Goal: Information Seeking & Learning: Learn about a topic

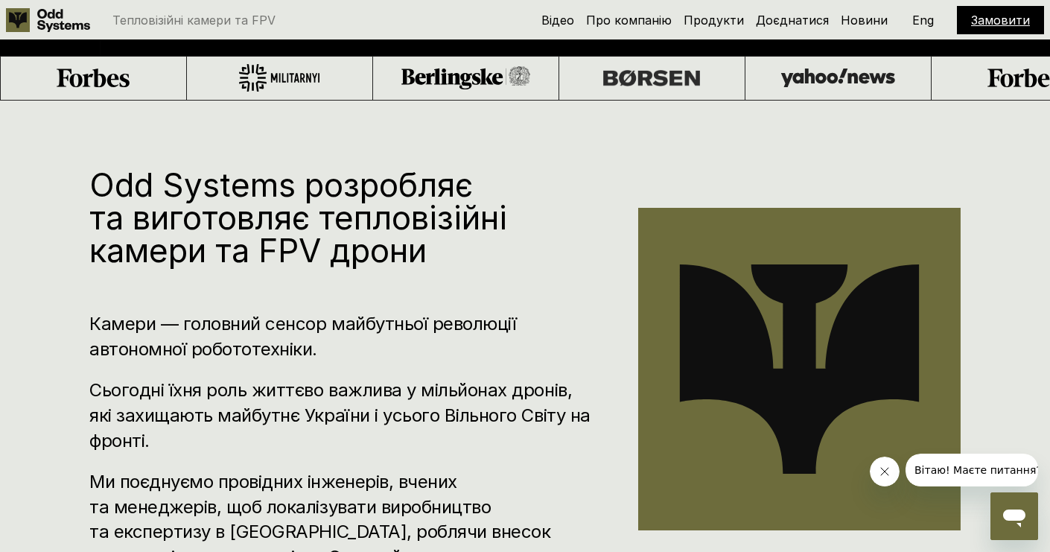
scroll to position [777, 0]
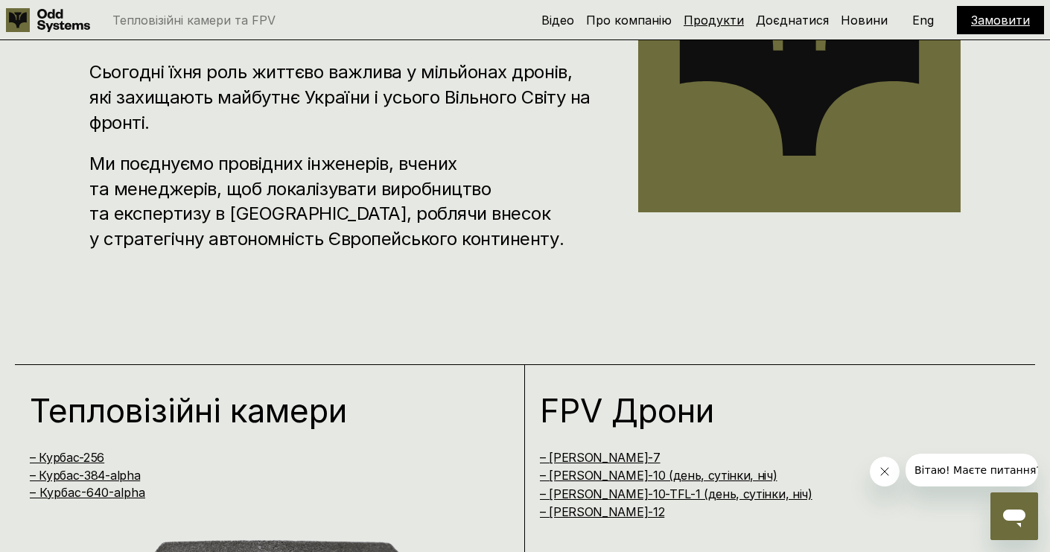
click at [742, 22] on link "Продукти" at bounding box center [714, 20] width 60 height 15
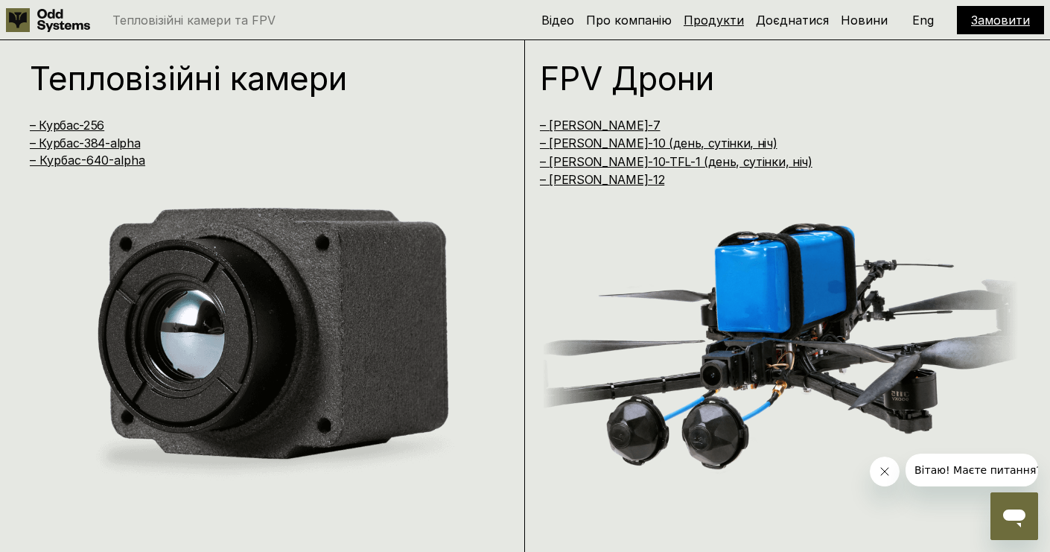
scroll to position [1111, 0]
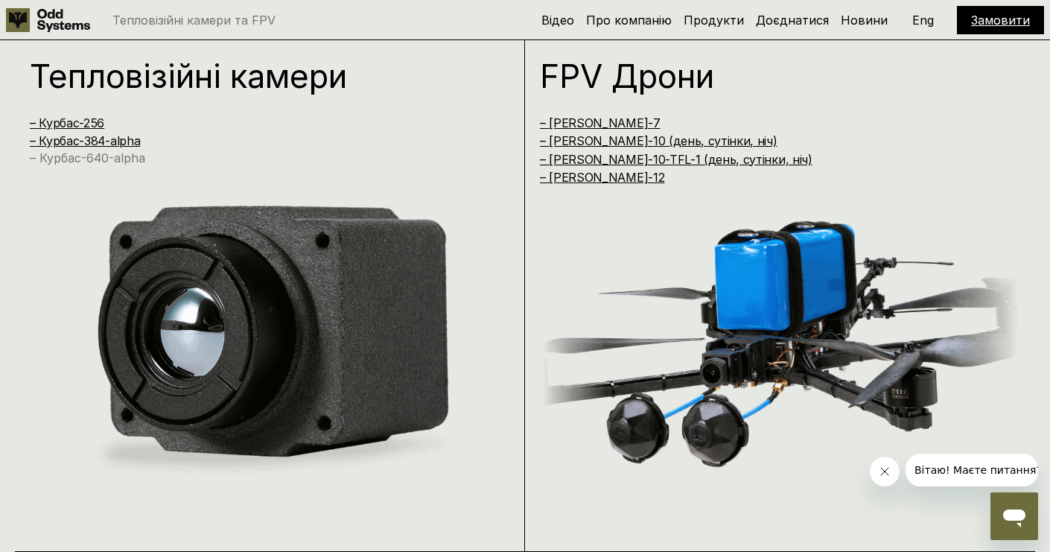
click at [92, 160] on link "– Курбас-640-alpha" at bounding box center [87, 157] width 115 height 15
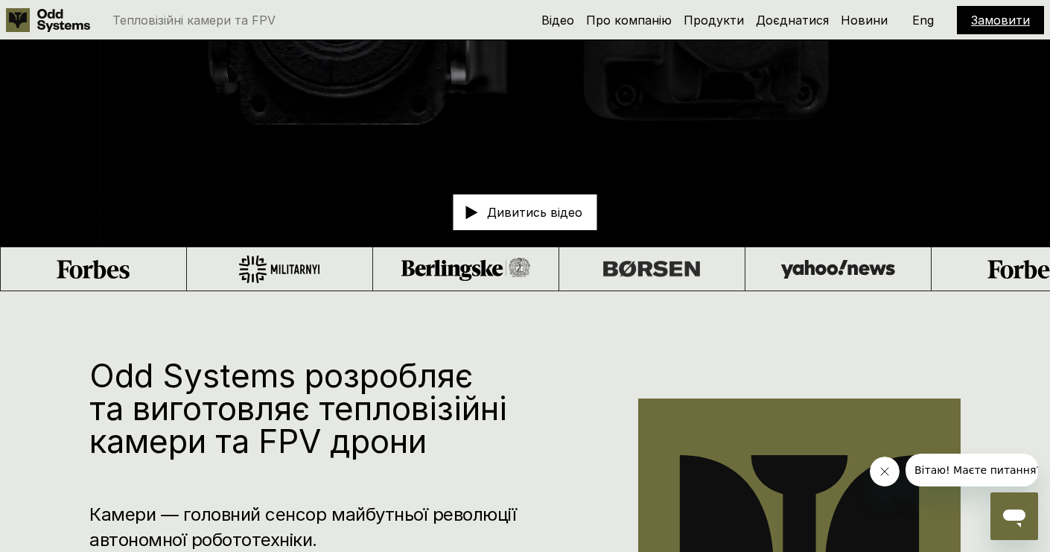
scroll to position [1, 0]
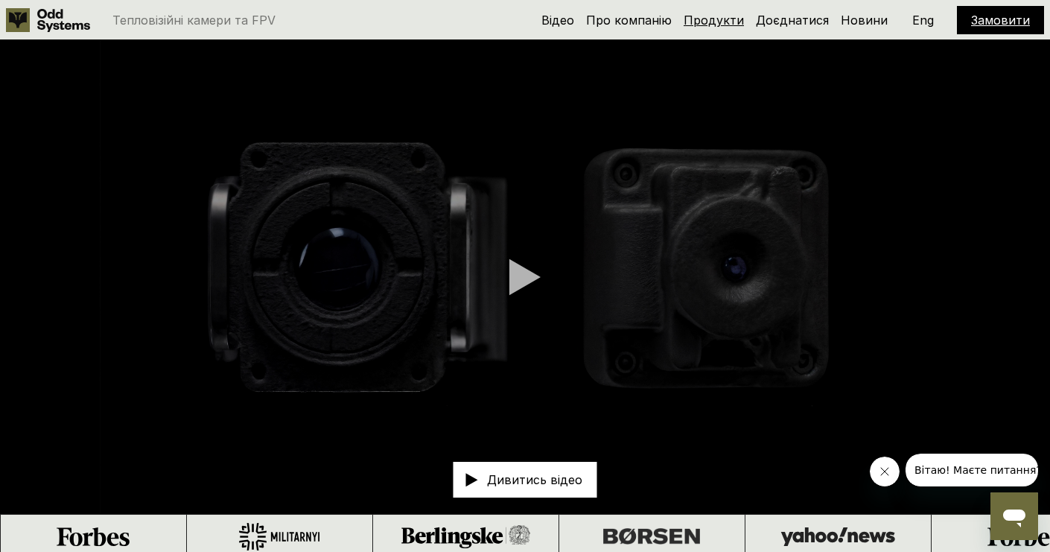
click at [742, 19] on link "Продукти" at bounding box center [714, 20] width 60 height 15
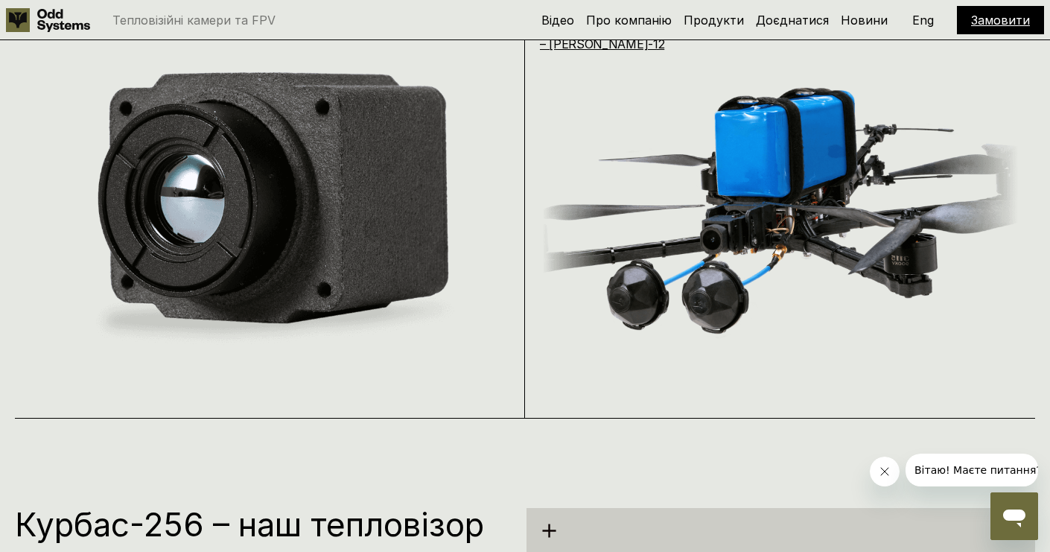
scroll to position [1121, 0]
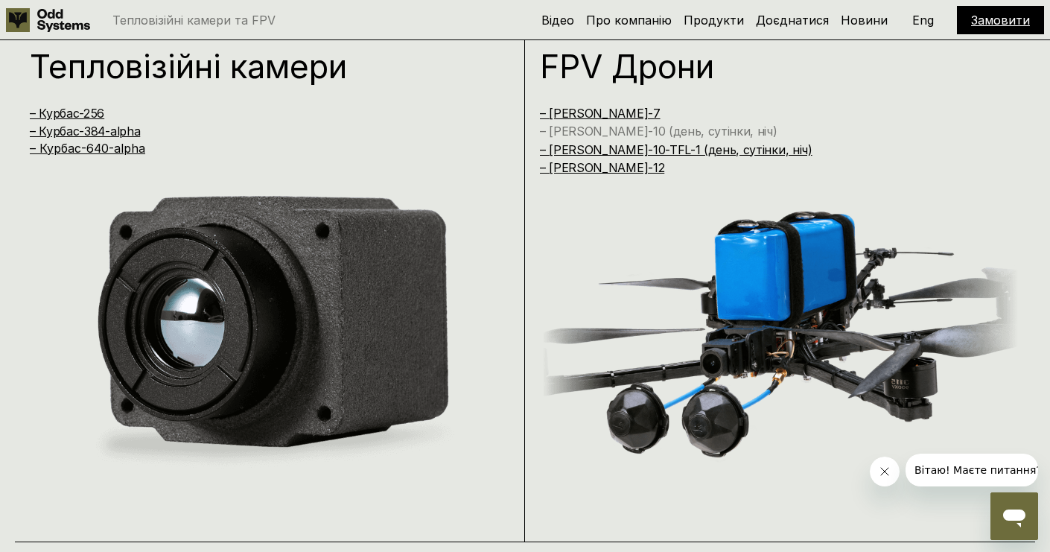
click at [604, 131] on link "– [PERSON_NAME]-10 (день, сутінки, ніч)" at bounding box center [659, 131] width 238 height 15
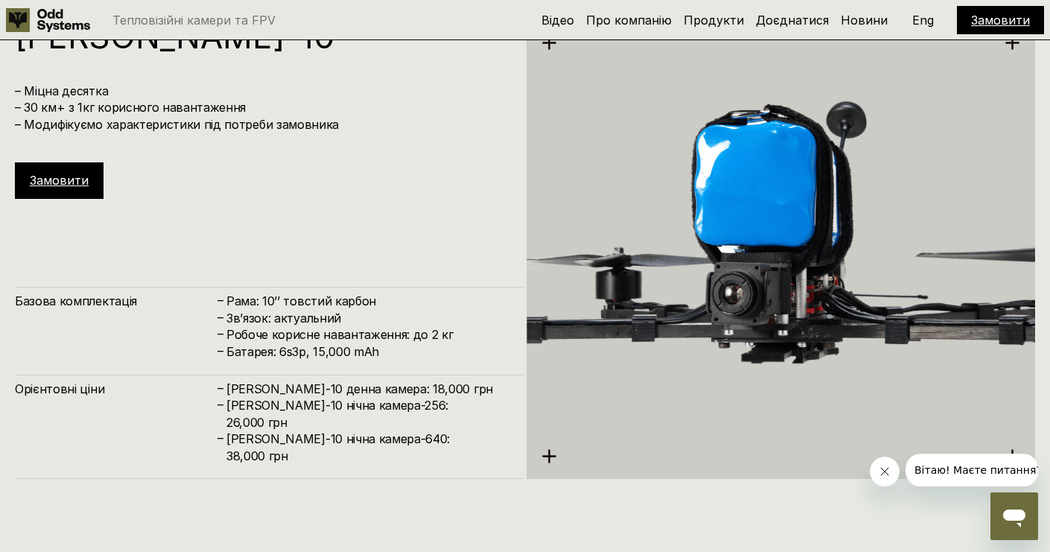
scroll to position [4045, 0]
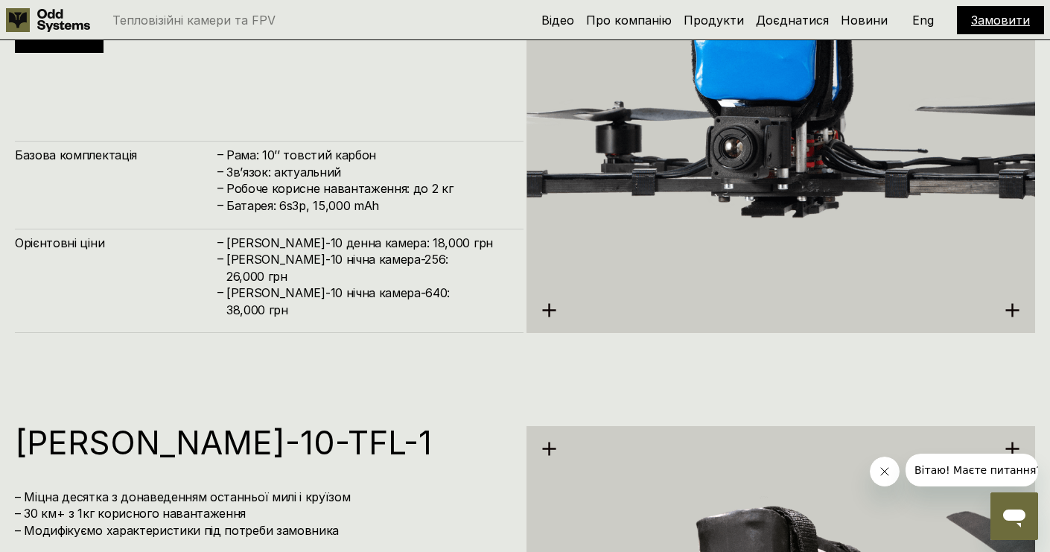
click at [119, 291] on div "Орієнтовні ціни – [PERSON_NAME]-10 денна камера: 18,000 грн – [PERSON_NAME]-10 …" at bounding box center [269, 281] width 509 height 104
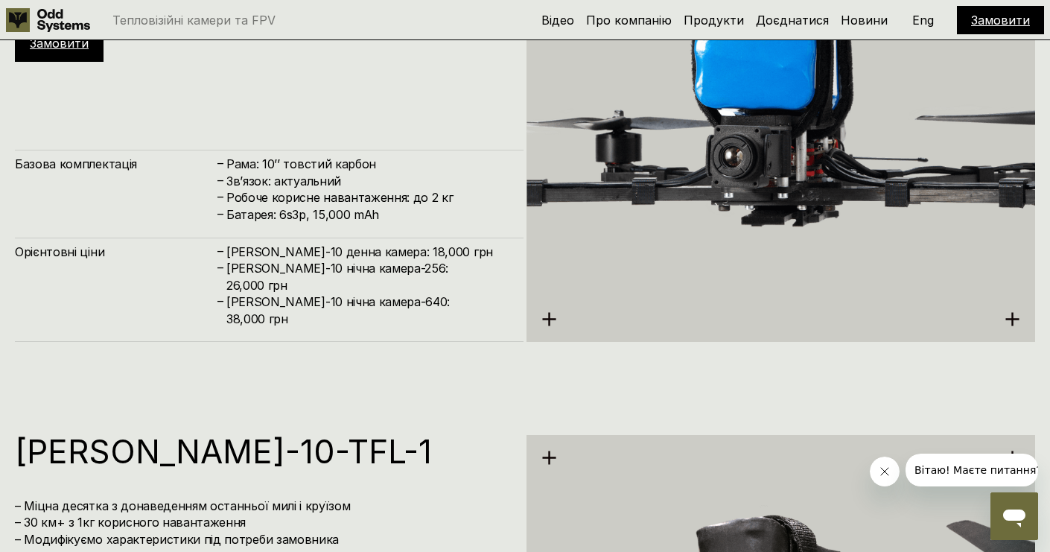
scroll to position [4013, 0]
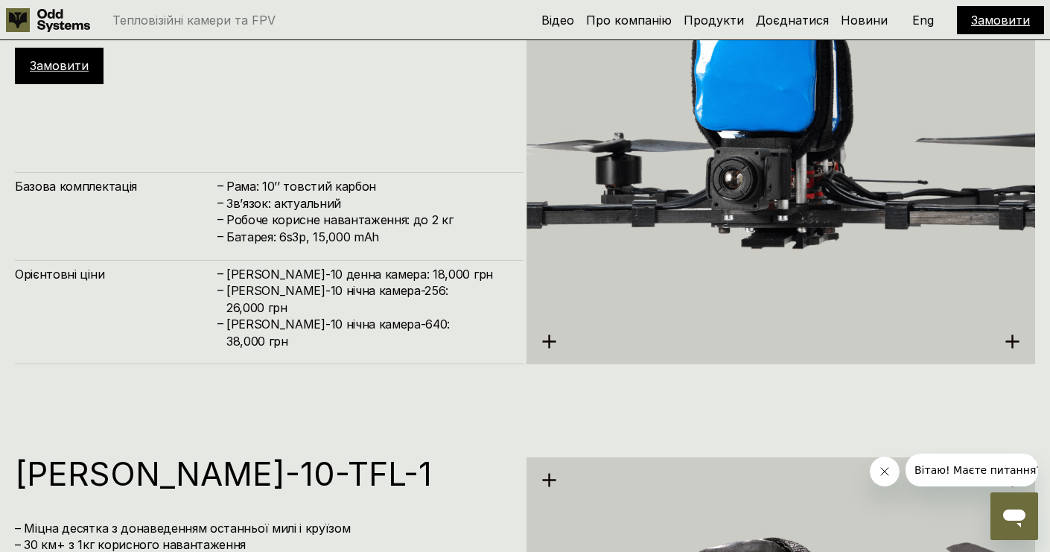
drag, startPoint x: 459, startPoint y: 341, endPoint x: 223, endPoint y: 348, distance: 236.9
click at [223, 348] on div "– [PERSON_NAME]-10 нічна камера-640: 38,000 грн" at bounding box center [362, 333] width 293 height 34
drag, startPoint x: 229, startPoint y: 308, endPoint x: 329, endPoint y: 309, distance: 99.8
click at [329, 282] on h4 "[PERSON_NAME]-10 денна камера: 18,000 грн" at bounding box center [367, 274] width 282 height 16
drag, startPoint x: 231, startPoint y: 325, endPoint x: 391, endPoint y: 325, distance: 160.1
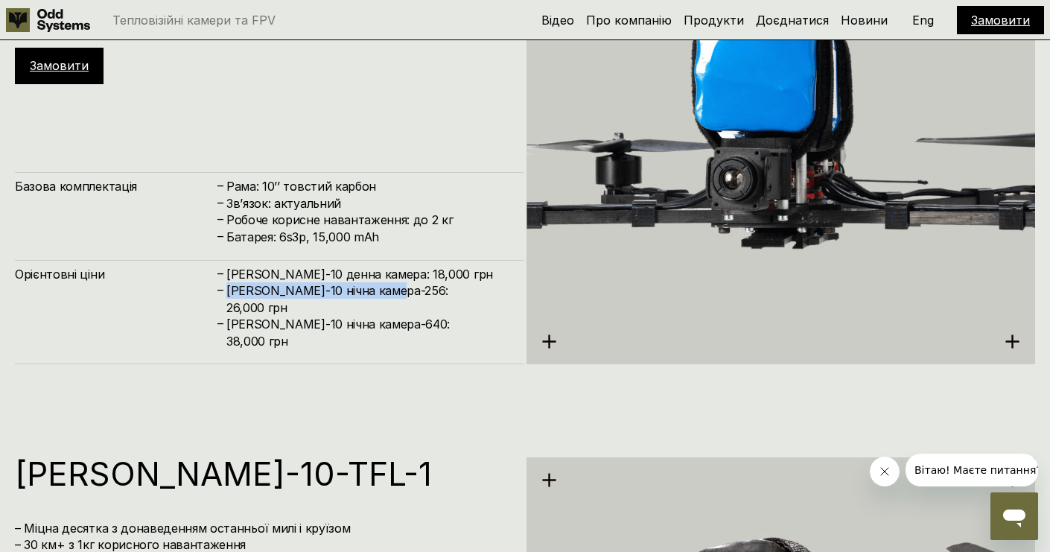
click at [391, 316] on h4 "[PERSON_NAME]-10 нічна камера-256: 26,000 грн" at bounding box center [367, 299] width 282 height 34
copy h4 "[PERSON_NAME]-10 нічна камера-256"
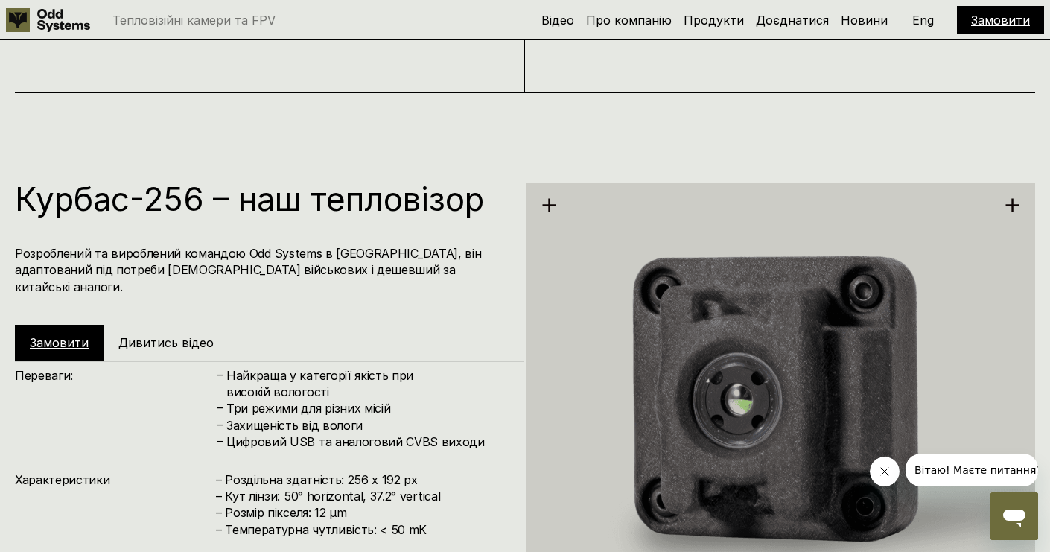
scroll to position [1671, 0]
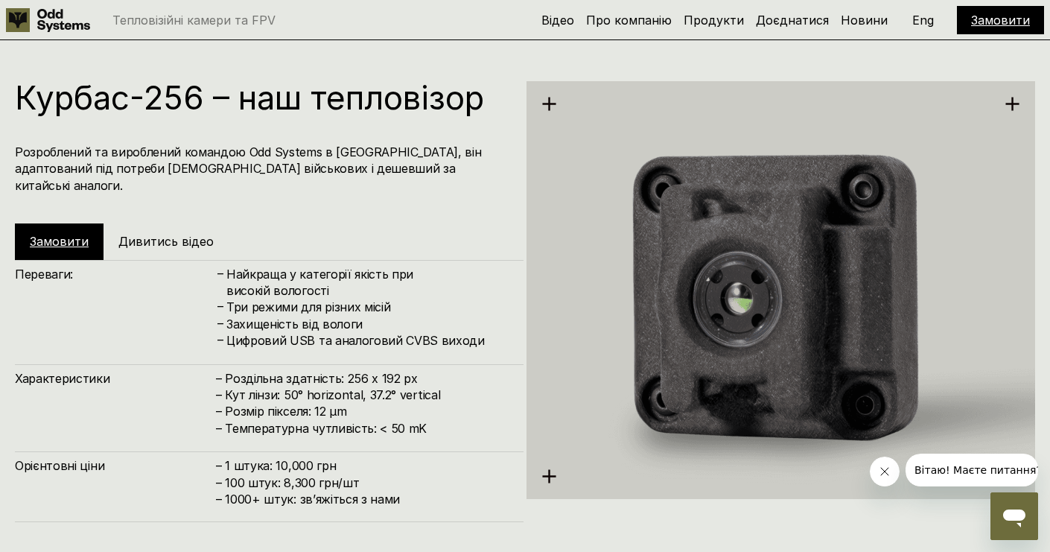
click at [462, 138] on div "Курбас-256 – наш тепловізор Розроблений та вироблений командою Odd Systems в [G…" at bounding box center [269, 170] width 509 height 179
click at [70, 234] on link "Замовити" at bounding box center [59, 241] width 59 height 15
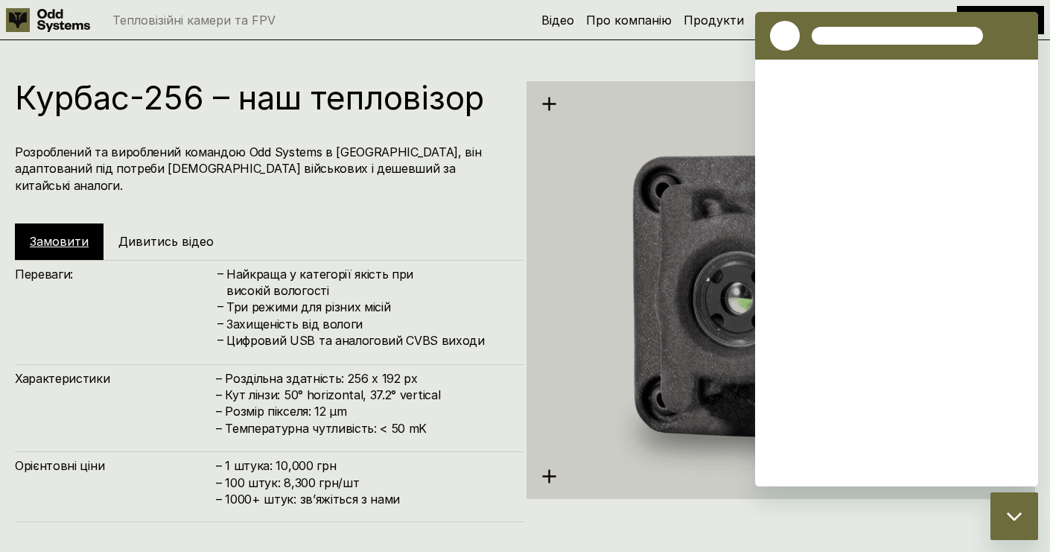
scroll to position [0, 0]
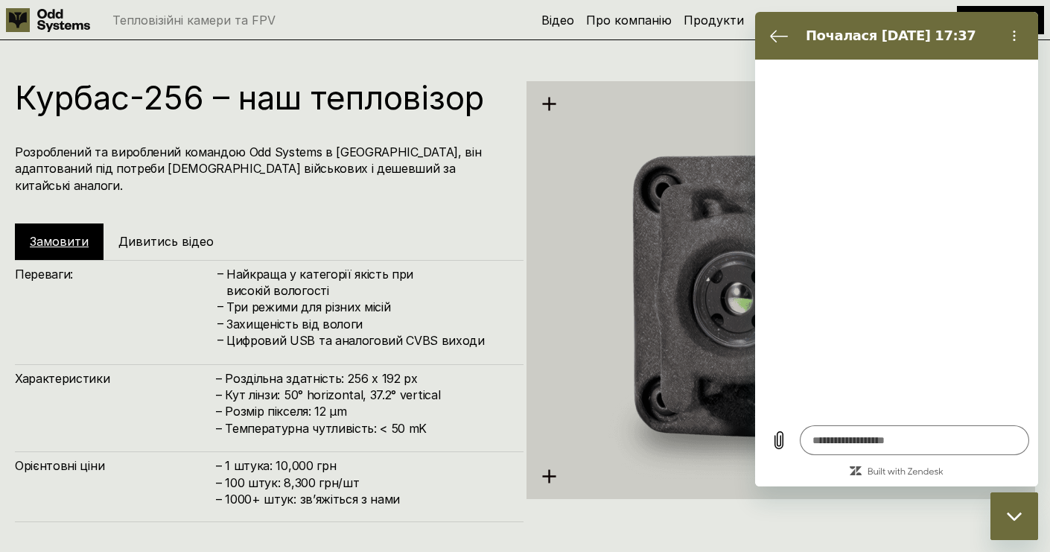
click at [624, 70] on div "Курбас-256 – наш тепловізор Розроблений та вироблений командою Odd Systems в [G…" at bounding box center [525, 268] width 1050 height 552
click at [716, 12] on h5 "Продукти" at bounding box center [714, 20] width 60 height 16
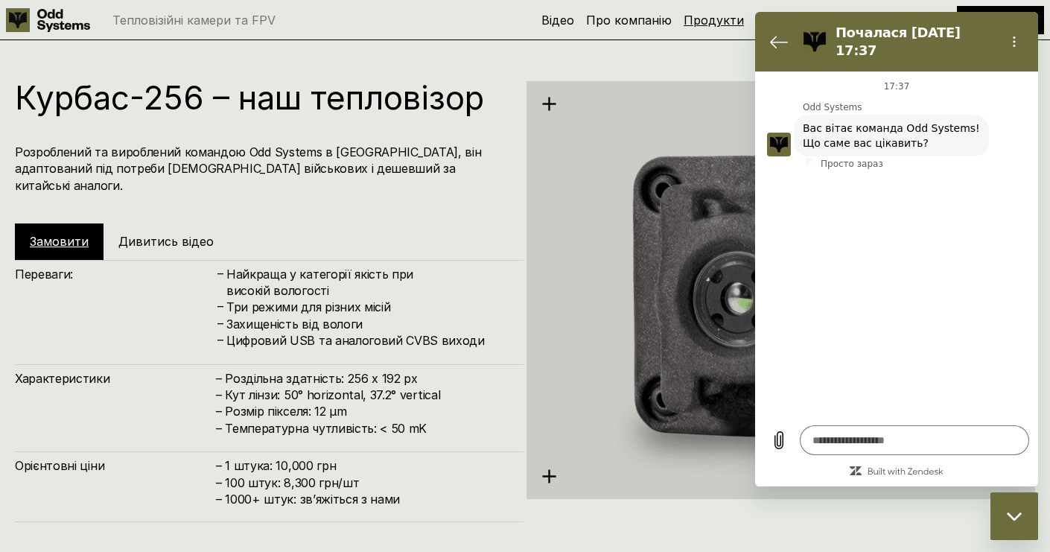
click at [716, 15] on link "Продукти" at bounding box center [714, 20] width 60 height 15
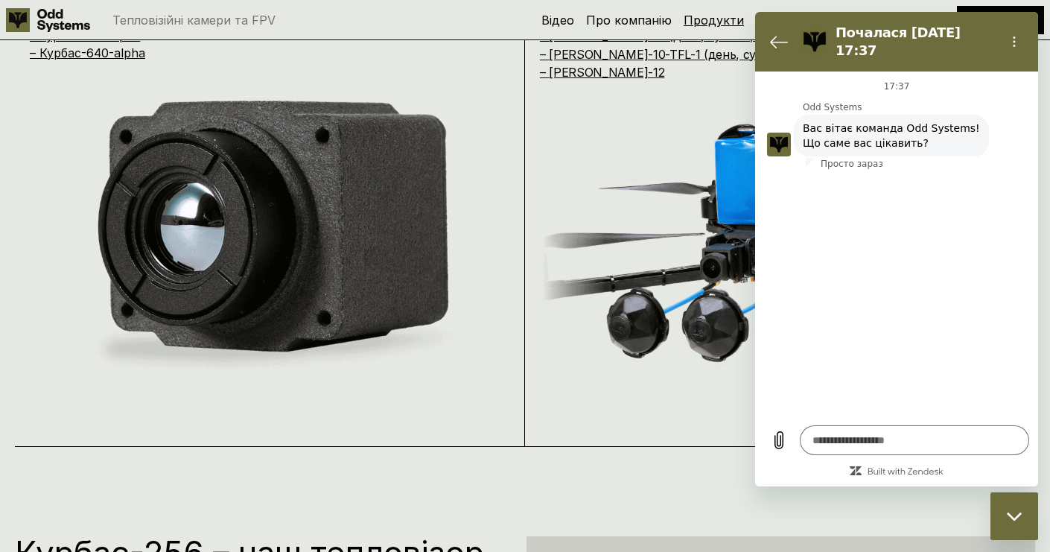
scroll to position [1111, 0]
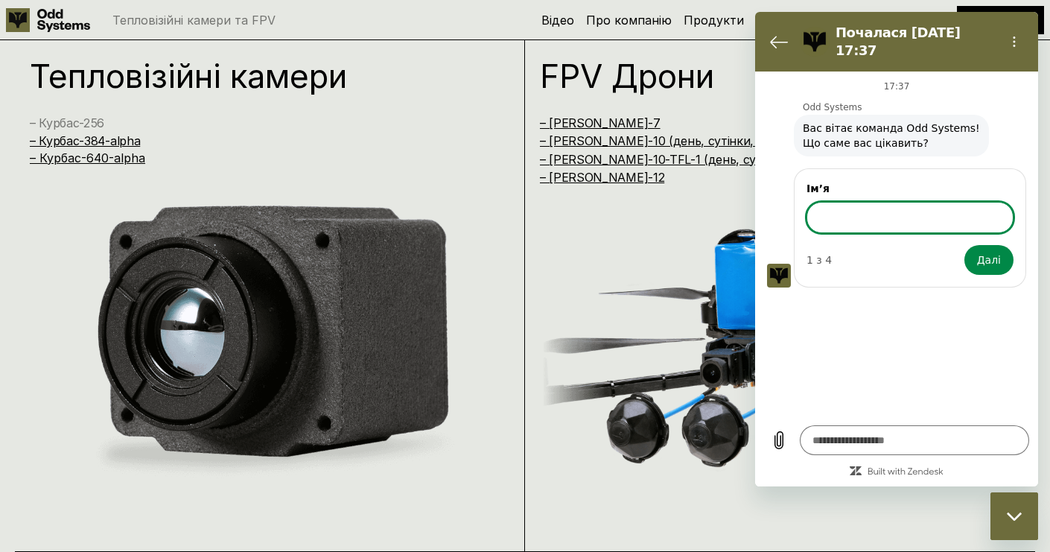
click at [92, 123] on link "– Курбас-256" at bounding box center [67, 122] width 74 height 15
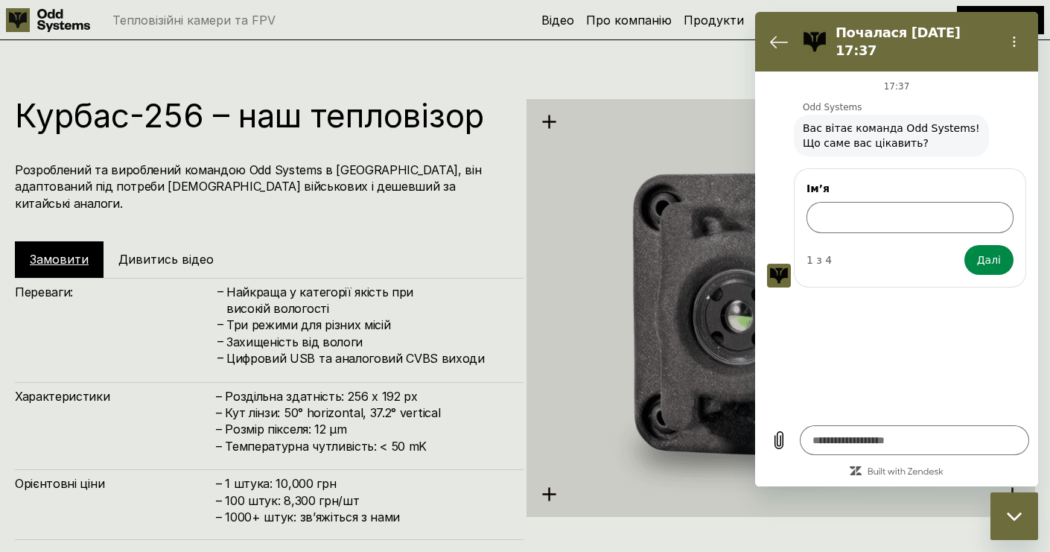
scroll to position [1663, 0]
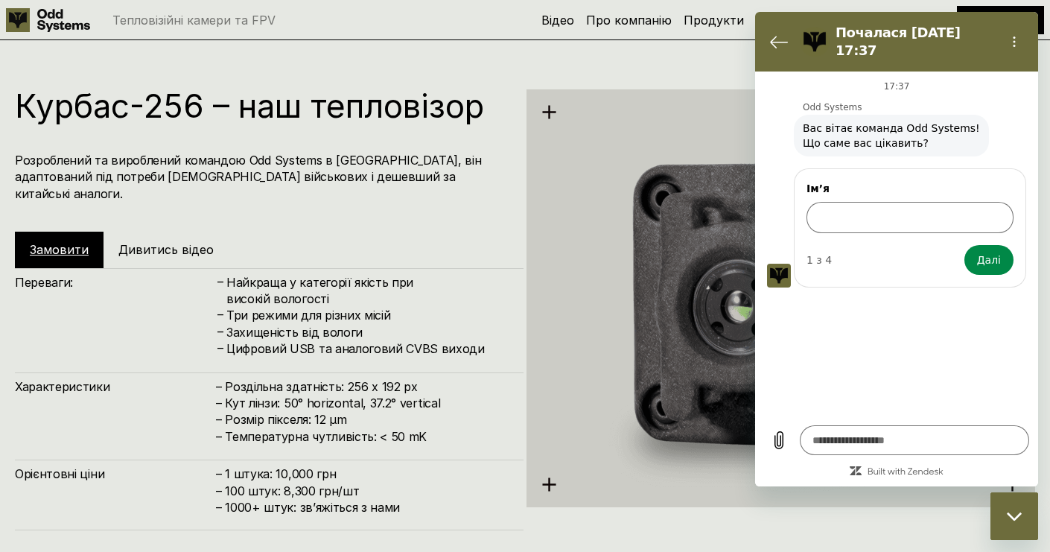
type textarea "*"
click at [455, 274] on h4 "Найкраща у категорії якість при високій вологості" at bounding box center [367, 291] width 282 height 34
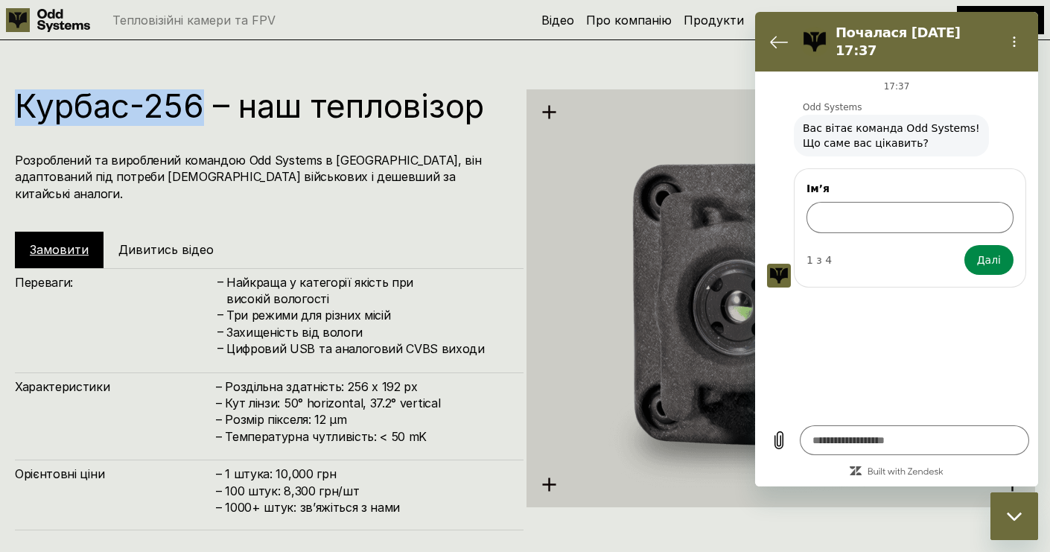
drag, startPoint x: 18, startPoint y: 101, endPoint x: 201, endPoint y: 92, distance: 183.4
click at [201, 92] on h1 "Курбас-256 – наш тепловізор" at bounding box center [262, 105] width 494 height 33
copy h1 "Курбас-256"
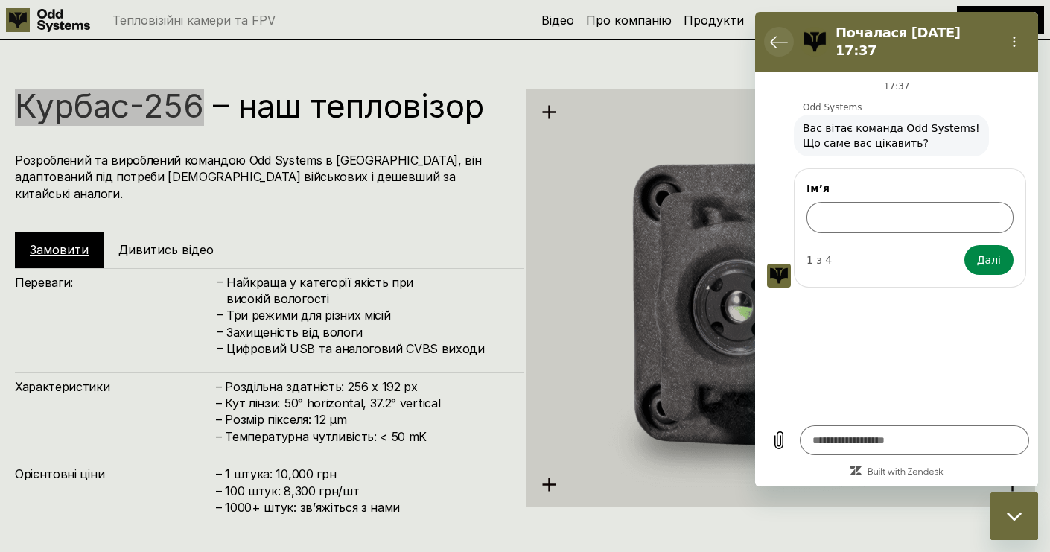
click at [785, 43] on icon "Повернутися до списку розмов" at bounding box center [779, 42] width 18 height 18
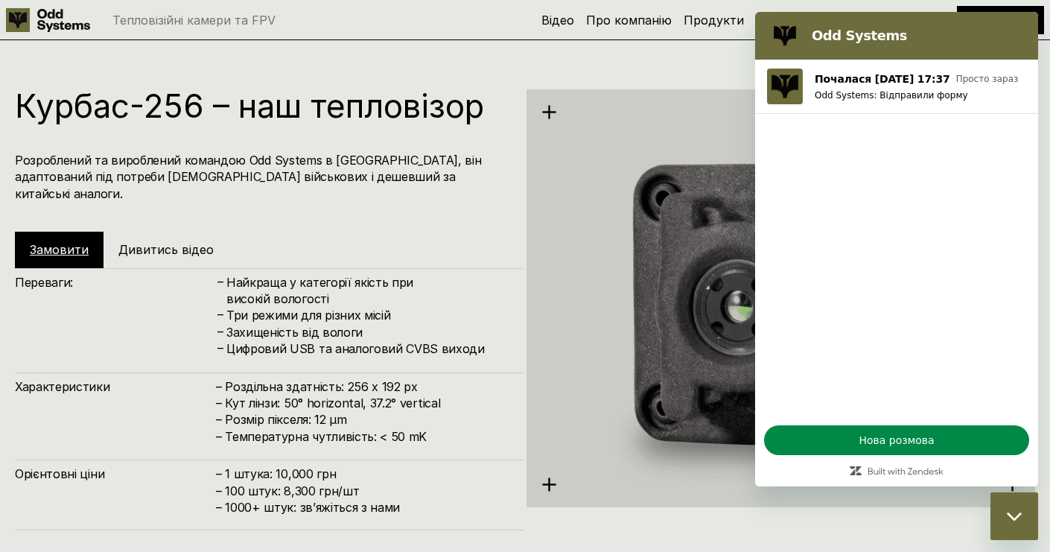
click at [349, 249] on div "Курбас-256 – наш тепловізор Розроблений та вироблений командою Odd Systems в [G…" at bounding box center [269, 178] width 509 height 179
drag, startPoint x: 1011, startPoint y: 508, endPoint x: 1992, endPoint y: 935, distance: 1069.6
click at [1011, 508] on div "Закрити вікно обміну повідомленнями" at bounding box center [1014, 516] width 45 height 45
